Goal: Ask a question

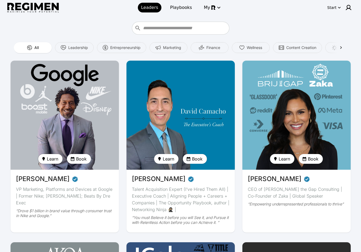
click at [56, 159] on span "Learn" at bounding box center [52, 159] width 11 height 7
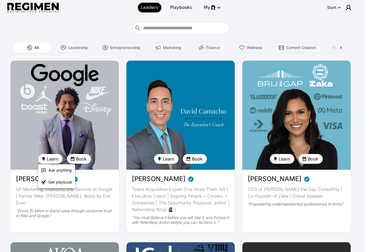
click at [58, 173] on span "Ask anything" at bounding box center [60, 170] width 23 height 5
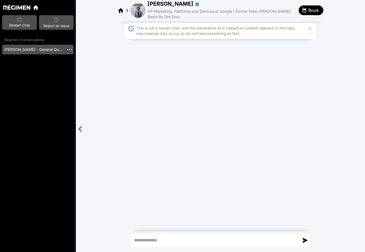
click at [13, 5] on img at bounding box center [16, 7] width 27 height 4
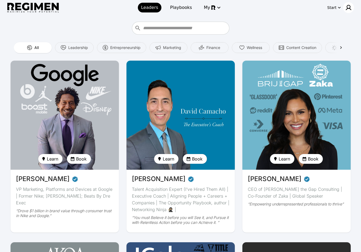
click at [346, 8] on img at bounding box center [349, 7] width 7 height 7
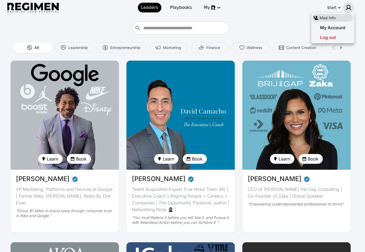
click at [336, 37] on div "Log out" at bounding box center [333, 38] width 41 height 10
